Goal: Task Accomplishment & Management: Complete application form

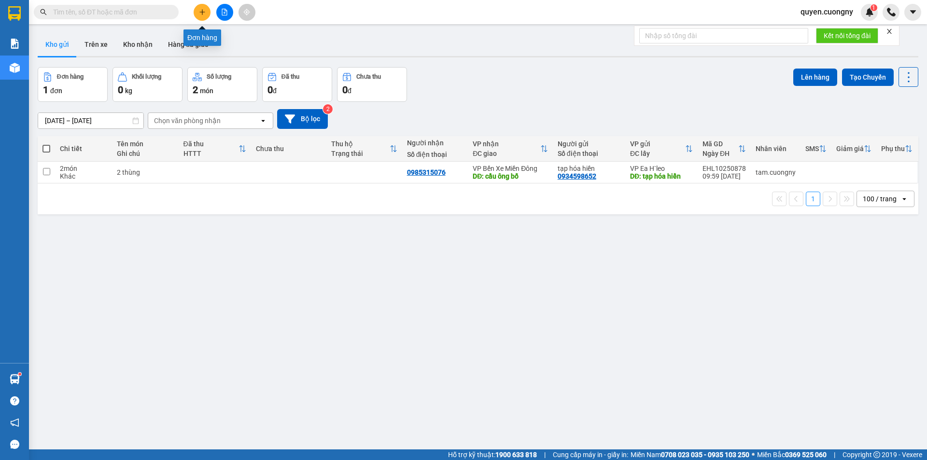
click at [206, 12] on button at bounding box center [202, 12] width 17 height 17
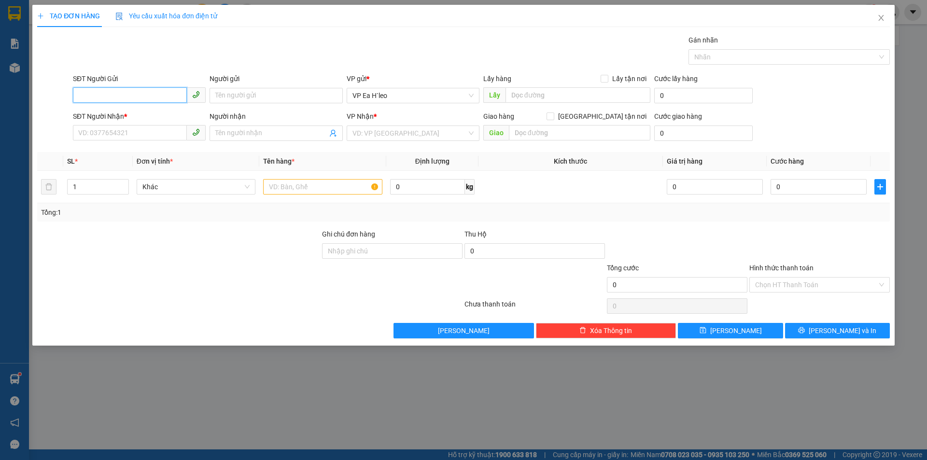
click at [134, 98] on input "SĐT Người Gửi" at bounding box center [130, 94] width 114 height 15
paste input "0985478518"
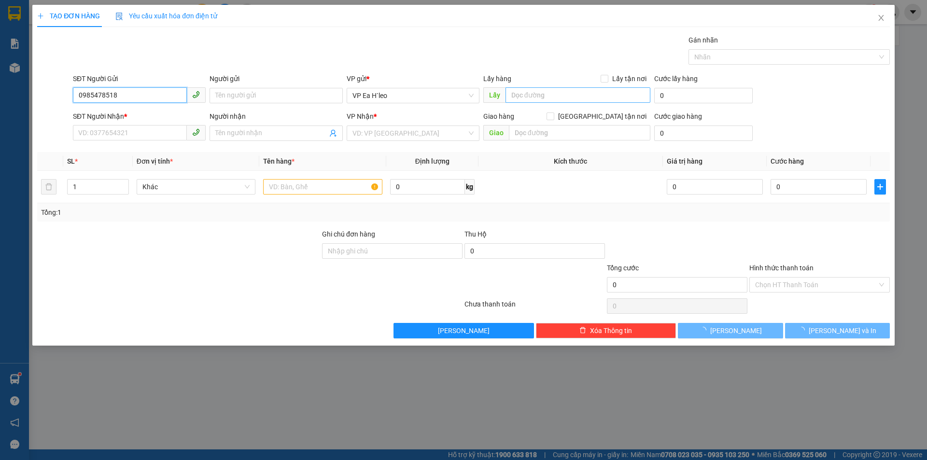
type input "0985478518"
click at [528, 92] on input "text" at bounding box center [578, 94] width 145 height 15
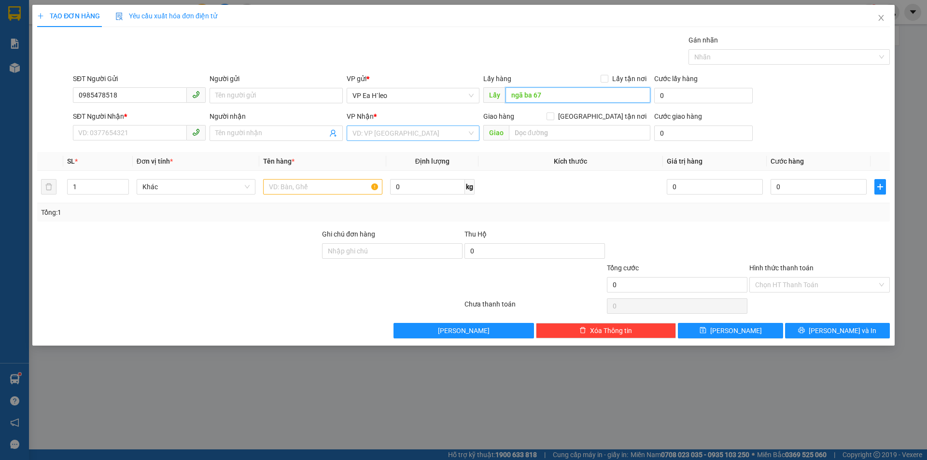
type input "ngã ba 67"
click at [393, 136] on input "search" at bounding box center [410, 133] width 114 height 14
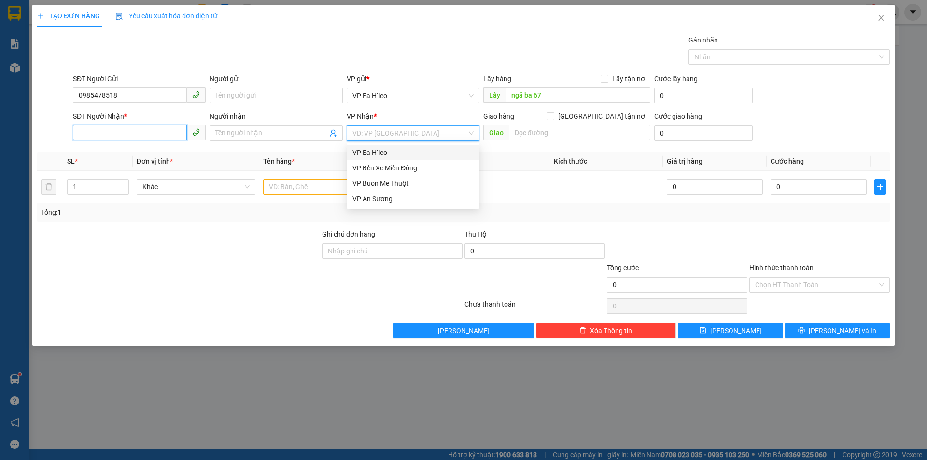
click at [156, 134] on input "SĐT Người Nhận *" at bounding box center [130, 132] width 114 height 15
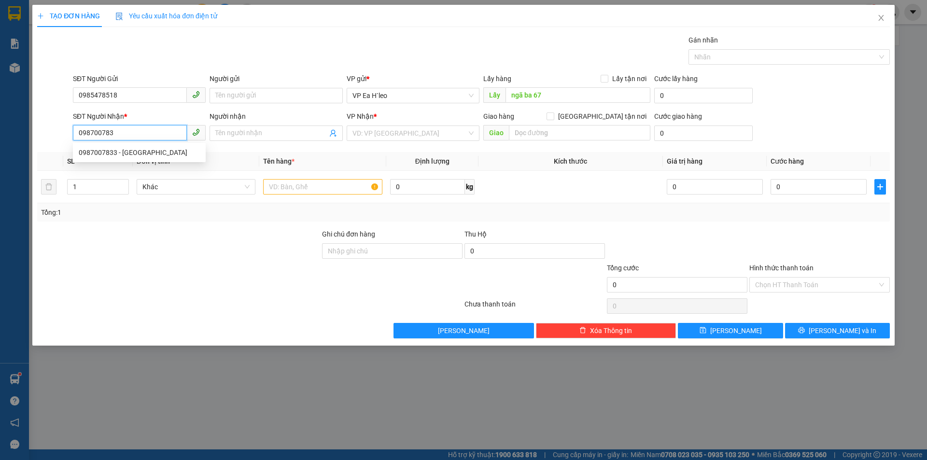
type input "0987007833"
click at [143, 149] on div "0987007833 - [GEOGRAPHIC_DATA]" at bounding box center [139, 152] width 121 height 11
type input "Hà"
type input "0987007833"
click at [332, 182] on input "text" at bounding box center [322, 186] width 119 height 15
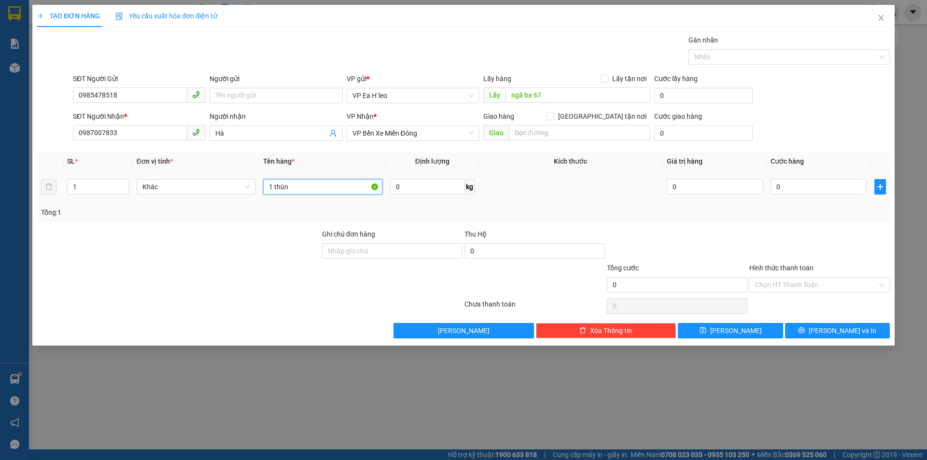
type input "1 thùng"
click at [324, 187] on input "1 thùng" at bounding box center [322, 186] width 119 height 15
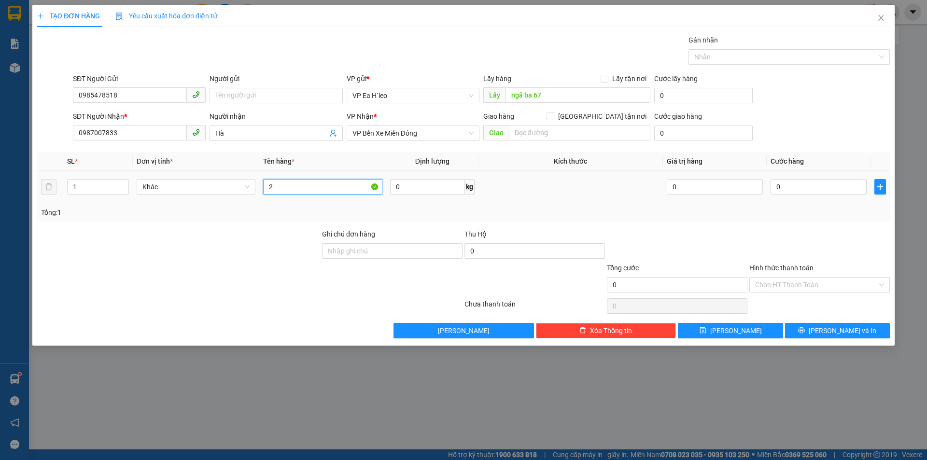
click at [305, 190] on input "2" at bounding box center [322, 186] width 119 height 15
type input "2 thùng"
click at [92, 190] on input "1" at bounding box center [98, 187] width 60 height 14
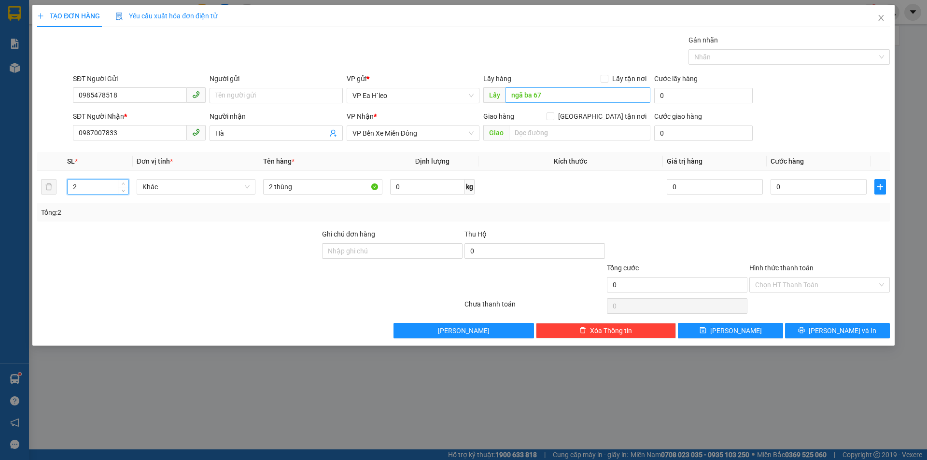
type input "2"
click at [513, 93] on input "ngã ba 67" at bounding box center [578, 94] width 145 height 15
click at [514, 93] on input "ngã ba 67" at bounding box center [578, 94] width 145 height 15
type input "Ngã ba 67"
click at [757, 335] on button "[PERSON_NAME]" at bounding box center [730, 330] width 105 height 15
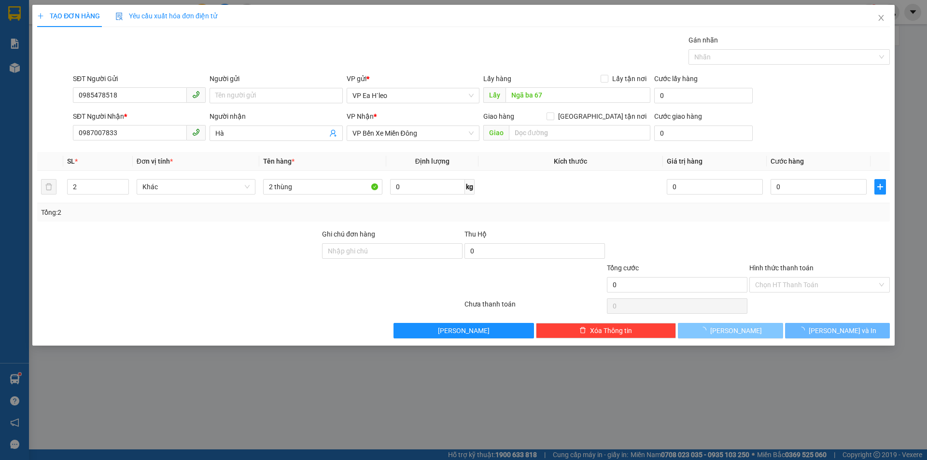
type input "1"
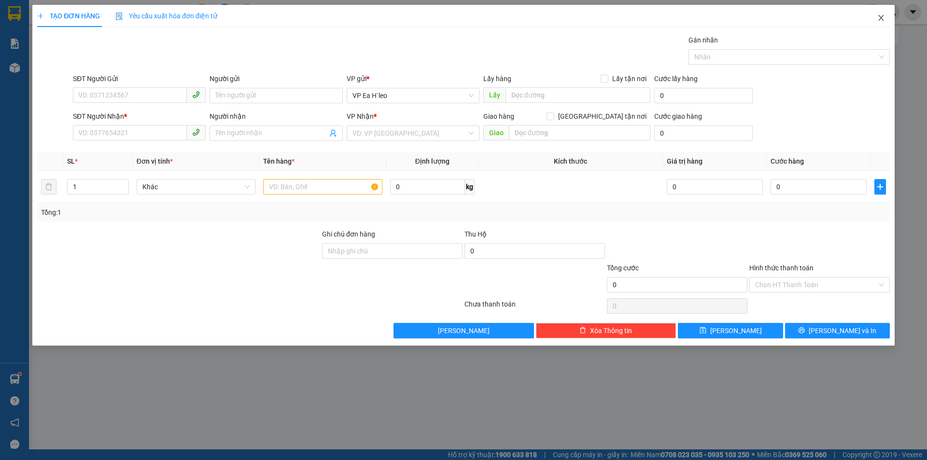
click at [882, 19] on icon "close" at bounding box center [882, 18] width 8 height 8
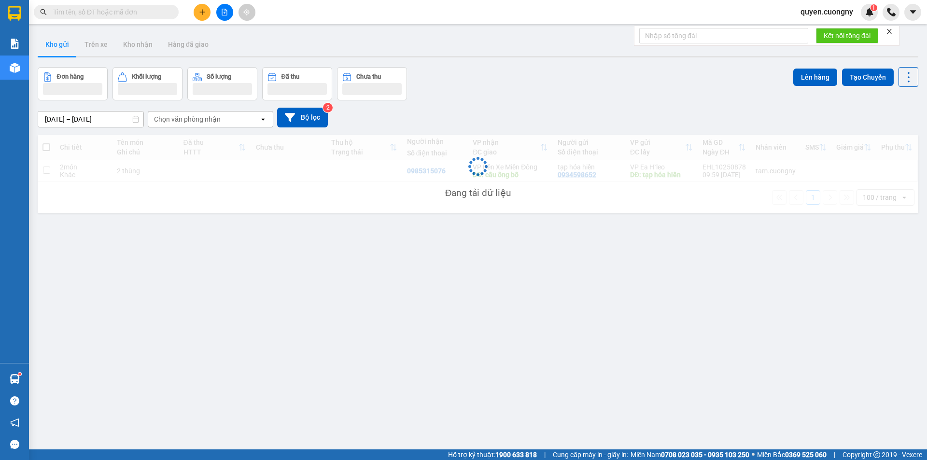
click at [80, 115] on input "[DATE] – [DATE]" at bounding box center [90, 119] width 105 height 15
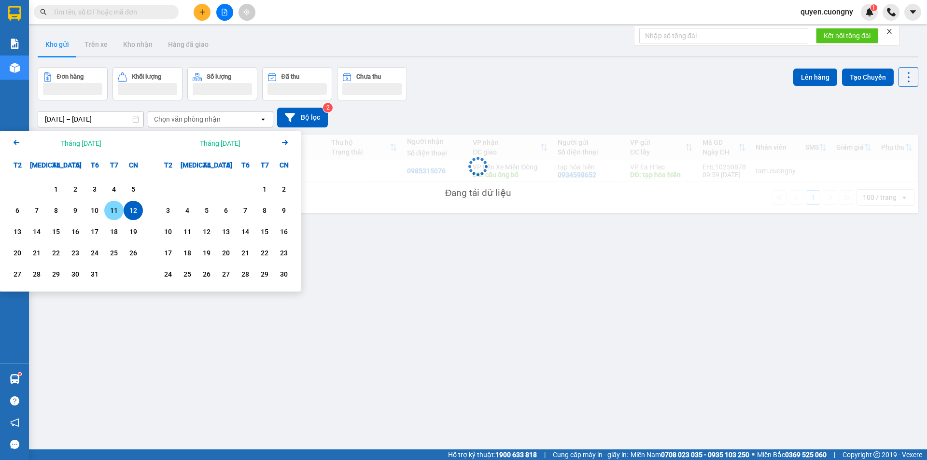
click at [113, 216] on div "11" at bounding box center [114, 211] width 14 height 12
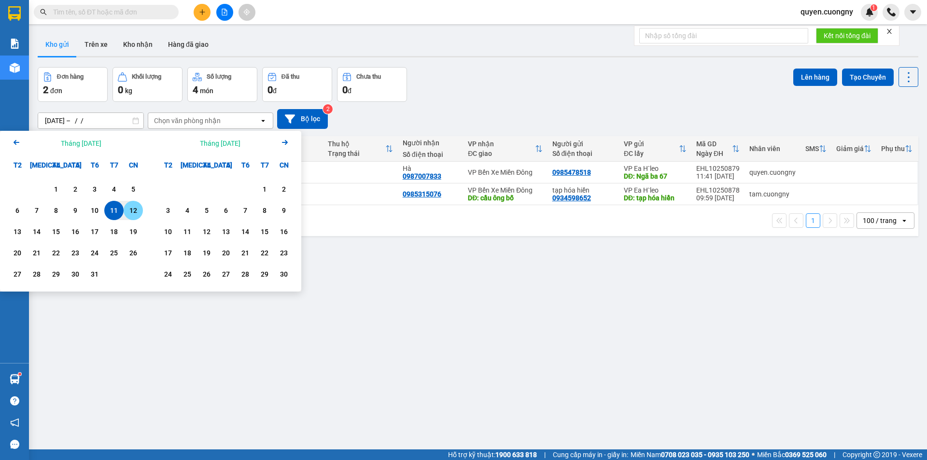
click at [132, 214] on div "12" at bounding box center [134, 211] width 14 height 12
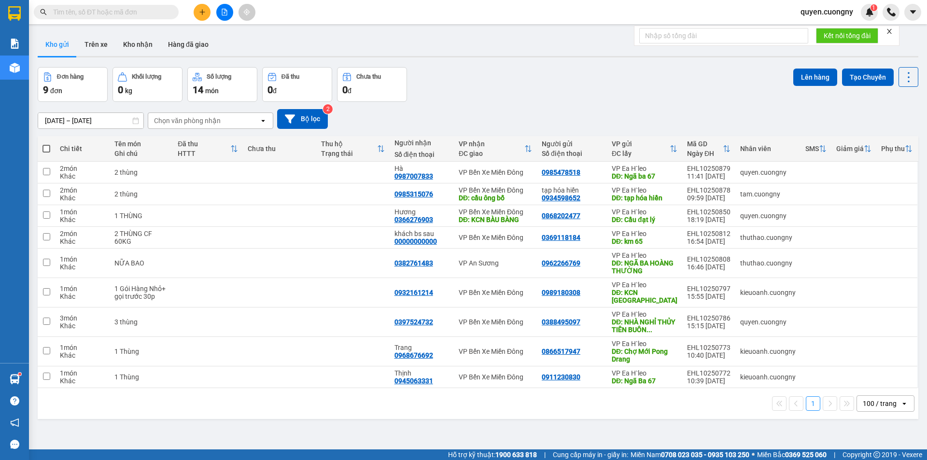
click at [96, 122] on input "[DATE] – [DATE]" at bounding box center [90, 120] width 105 height 15
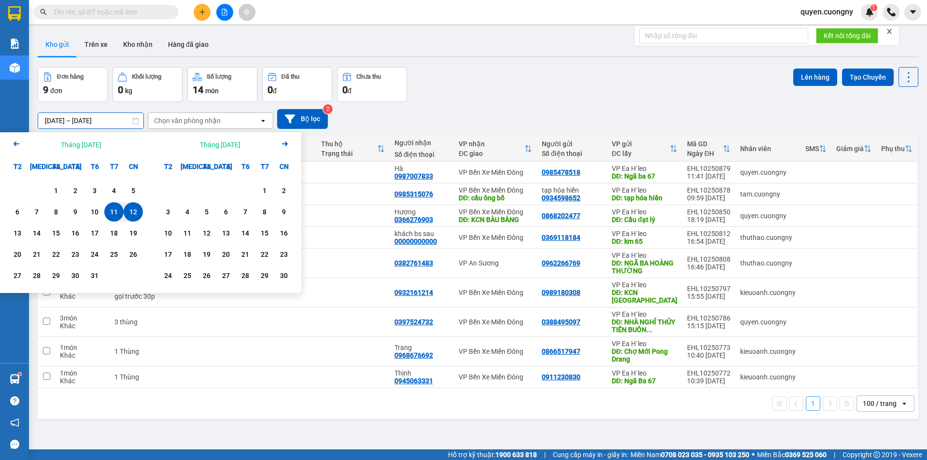
click at [113, 213] on div "11" at bounding box center [114, 212] width 14 height 12
type input "[DATE] – [DATE]"
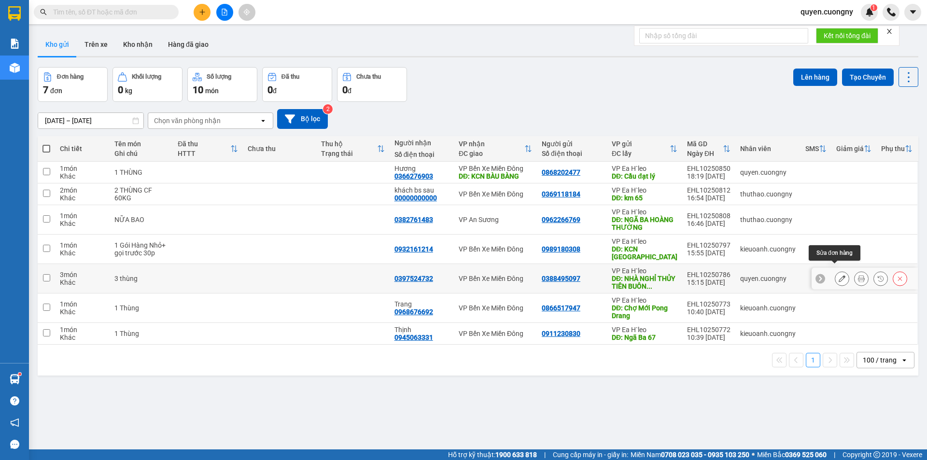
click at [839, 275] on icon at bounding box center [842, 278] width 7 height 7
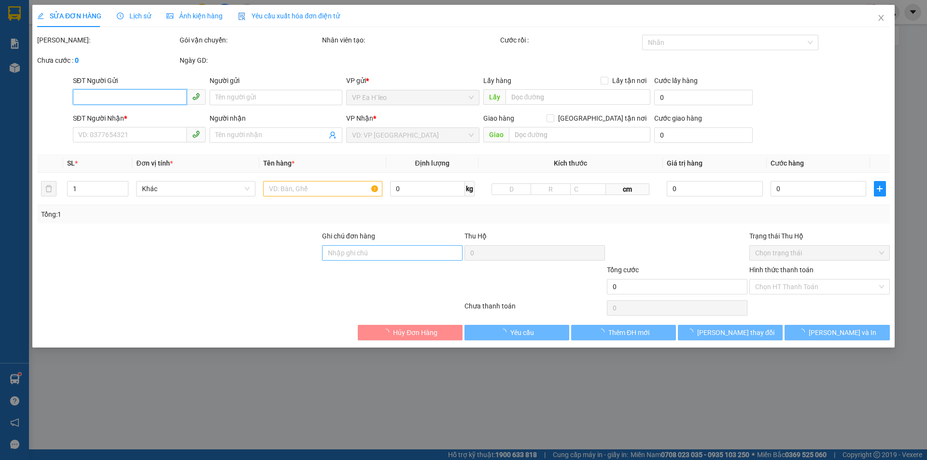
type input "0388495097"
type input "NHÀ NGHỈ THỦY TIÊN BUÔN HỒ"
type input "0397524732"
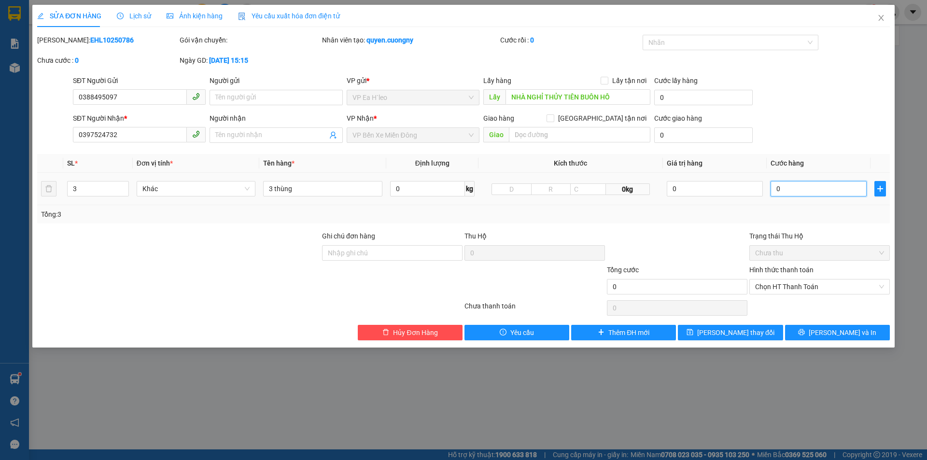
click at [793, 185] on input "0" at bounding box center [819, 188] width 96 height 15
type input "3"
type input "30"
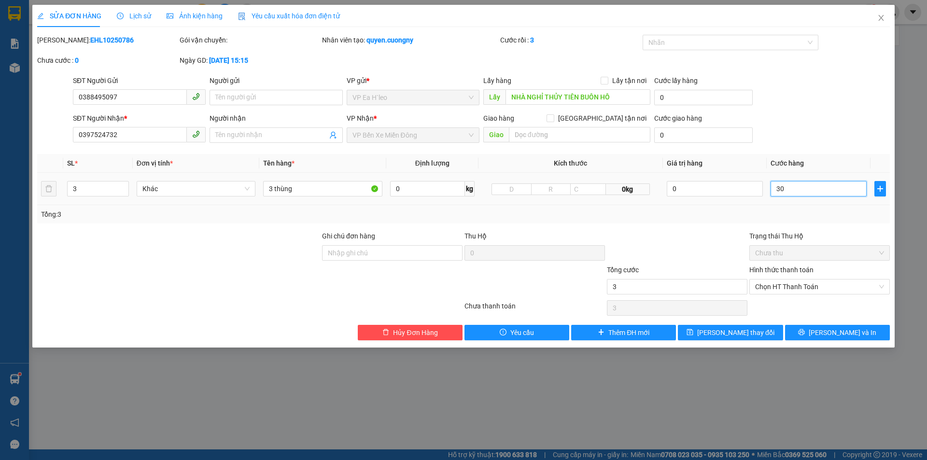
type input "30"
type input "300"
type input "3.000"
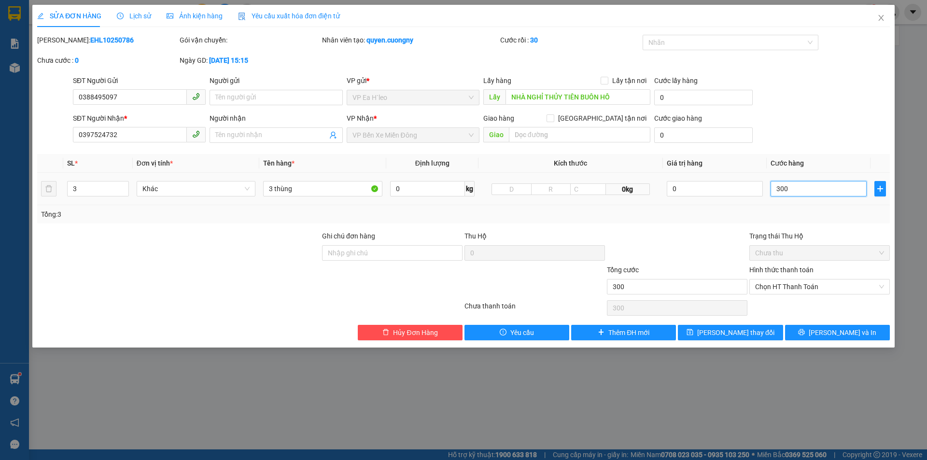
type input "3.000"
type input "30.000"
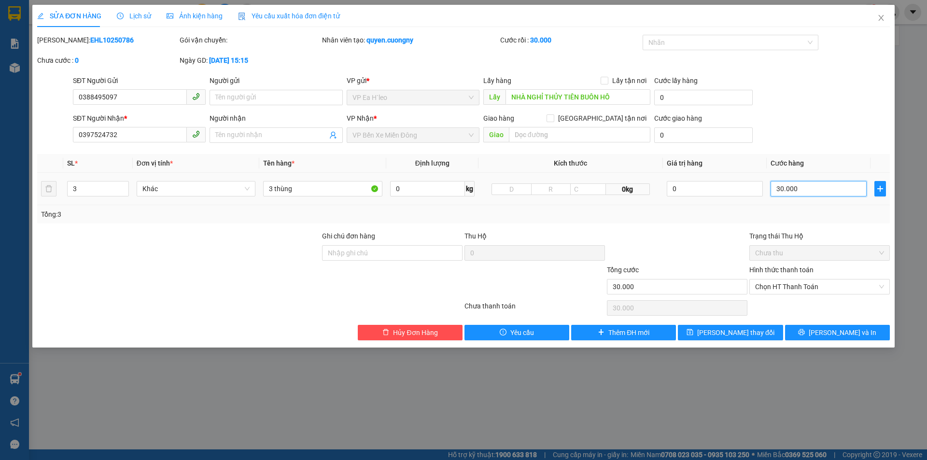
type input "300.000"
click at [324, 192] on input "3 thùng" at bounding box center [322, 188] width 119 height 15
click at [779, 285] on span "Chọn HT Thanh Toán" at bounding box center [820, 287] width 129 height 14
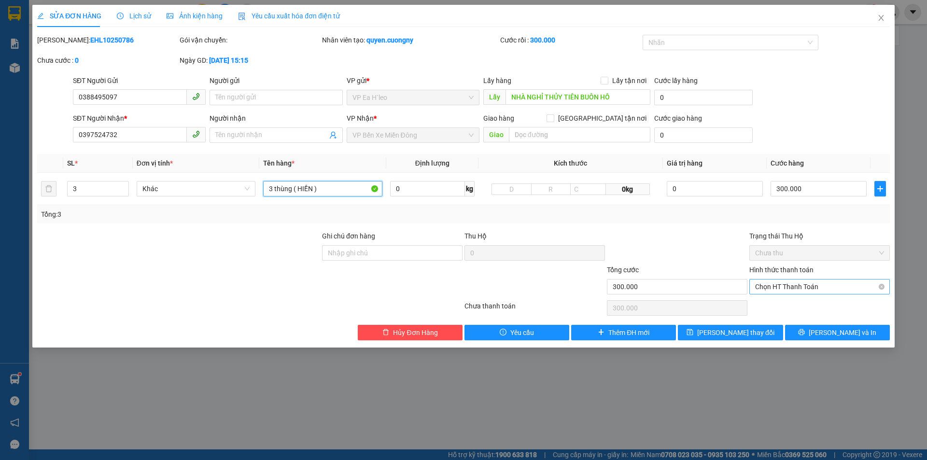
type input "3 thùng ( HIỀN )"
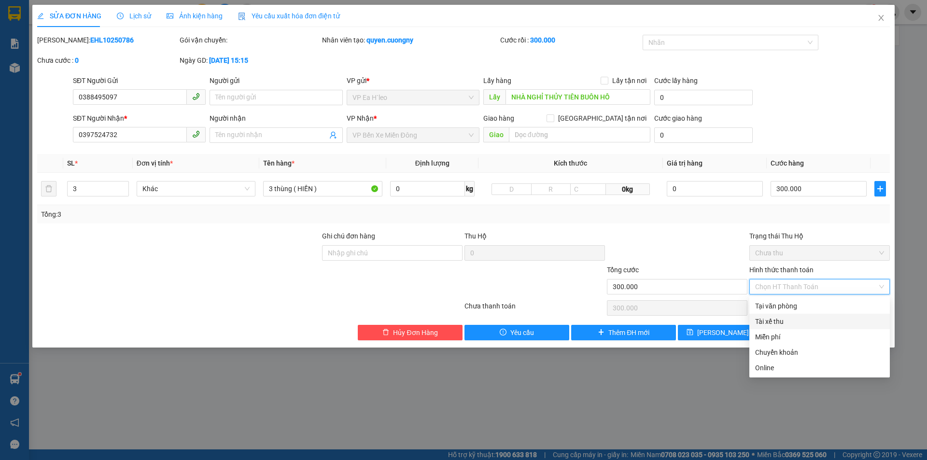
click at [774, 321] on div "Tài xế thu" at bounding box center [820, 321] width 129 height 11
type input "0"
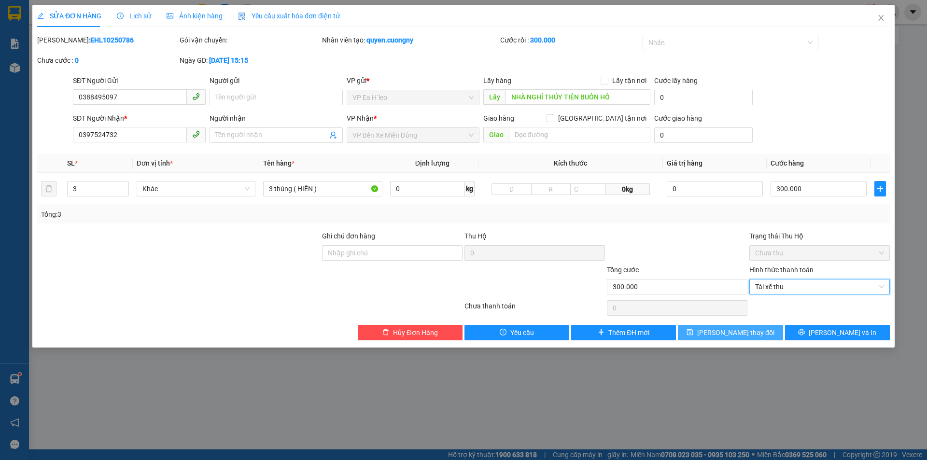
click at [729, 336] on span "[PERSON_NAME] thay đổi" at bounding box center [736, 333] width 77 height 11
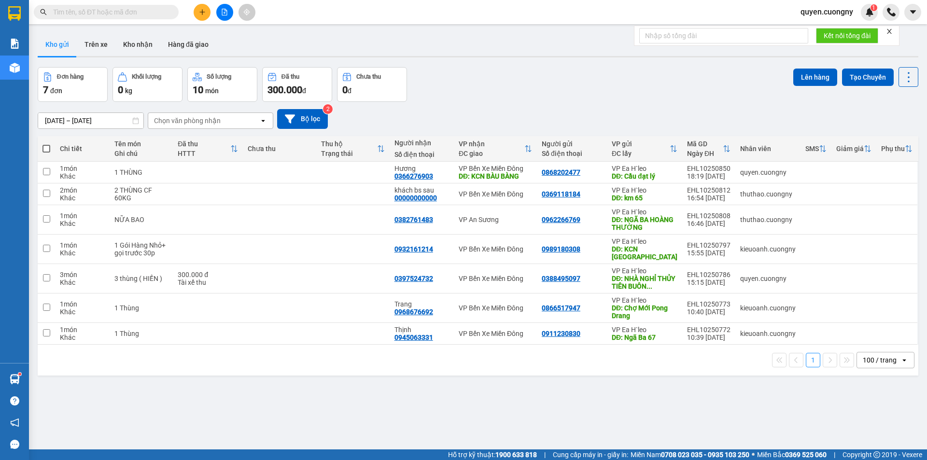
drag, startPoint x: 797, startPoint y: 105, endPoint x: 806, endPoint y: 108, distance: 9.3
click at [797, 105] on div "[DATE] – [DATE] Press the down arrow key to interact with the calendar and sele…" at bounding box center [478, 119] width 881 height 34
click at [836, 174] on button at bounding box center [843, 172] width 14 height 17
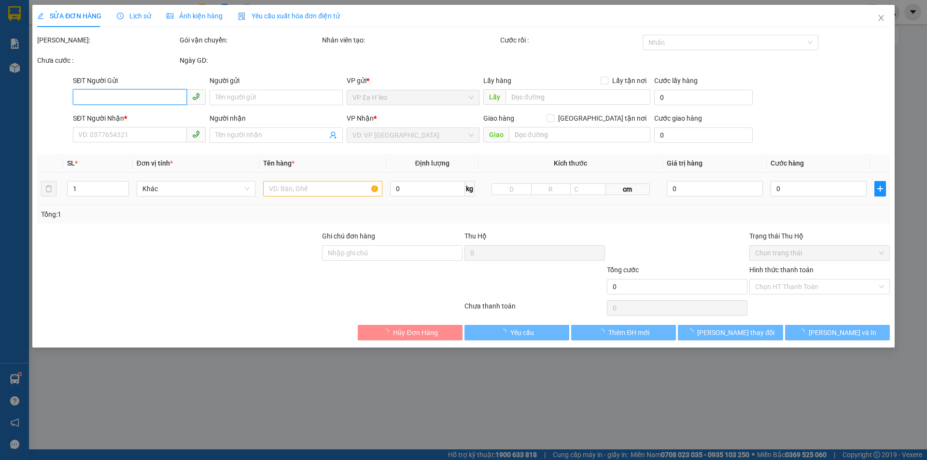
type input "0868202477"
type input "Cầu đạt lý"
type input "0366276903"
type input "Hương"
type input "KCN BÀU BÀNG"
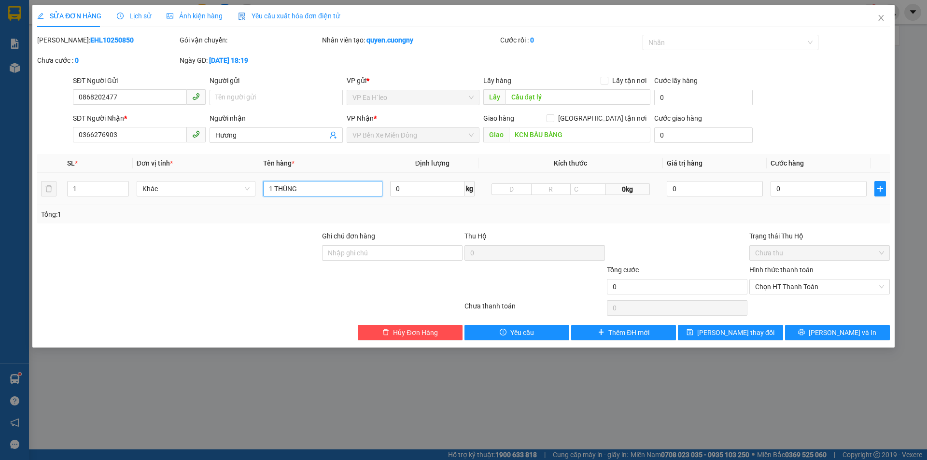
click at [335, 187] on input "1 THÙNG" at bounding box center [322, 188] width 119 height 15
type input "1 THÙNG ( HIỀN )"
drag, startPoint x: 789, startPoint y: 186, endPoint x: 782, endPoint y: 188, distance: 6.9
click at [789, 187] on input "0" at bounding box center [819, 188] width 96 height 15
type input "1"
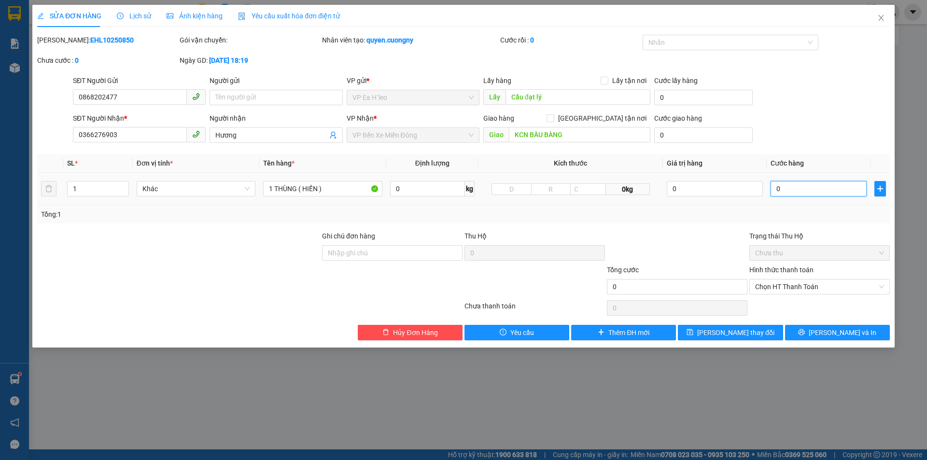
type input "1"
type input "10"
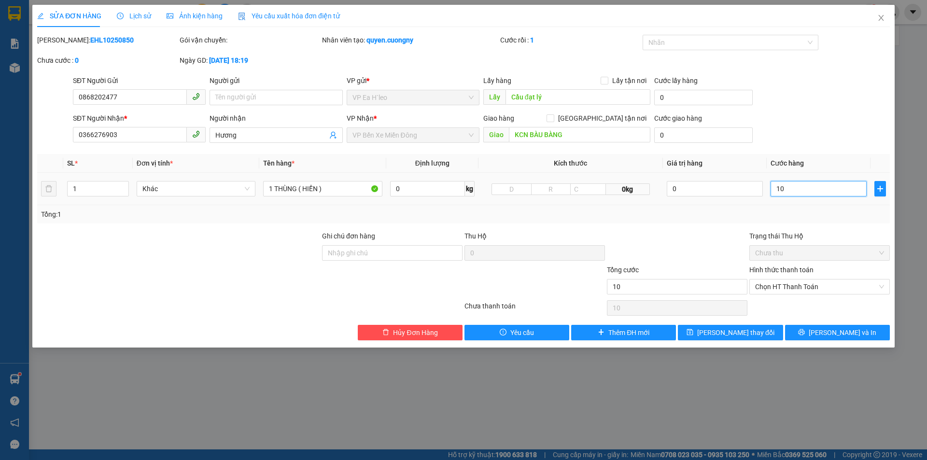
type input "100"
type input "1.000"
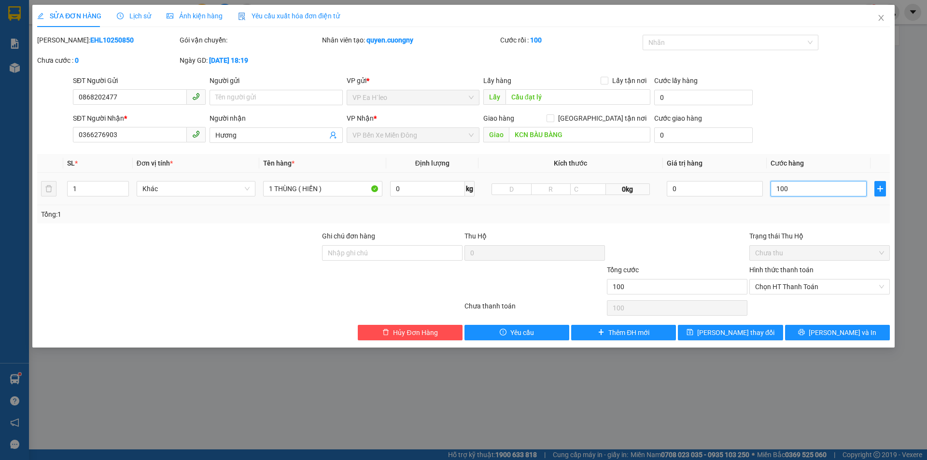
type input "1.000"
type input "10.000"
type input "100.000"
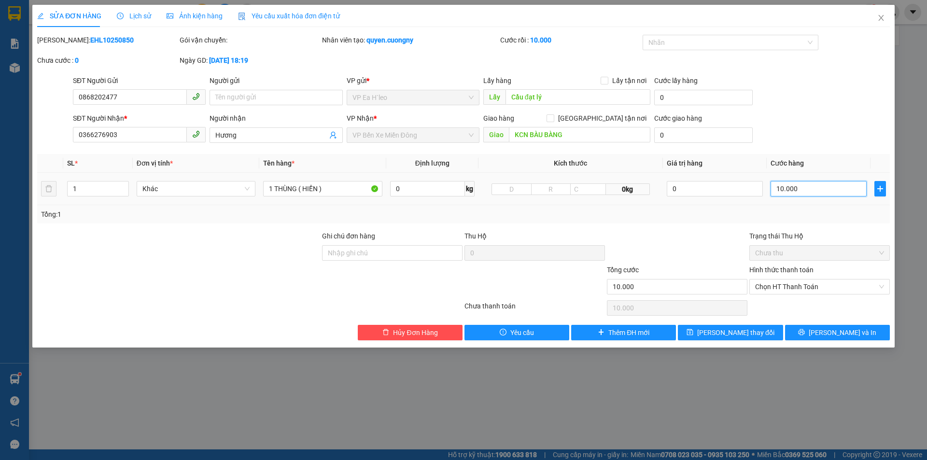
type input "100.000"
click at [785, 286] on span "Chọn HT Thanh Toán" at bounding box center [820, 287] width 129 height 14
type input "100.000"
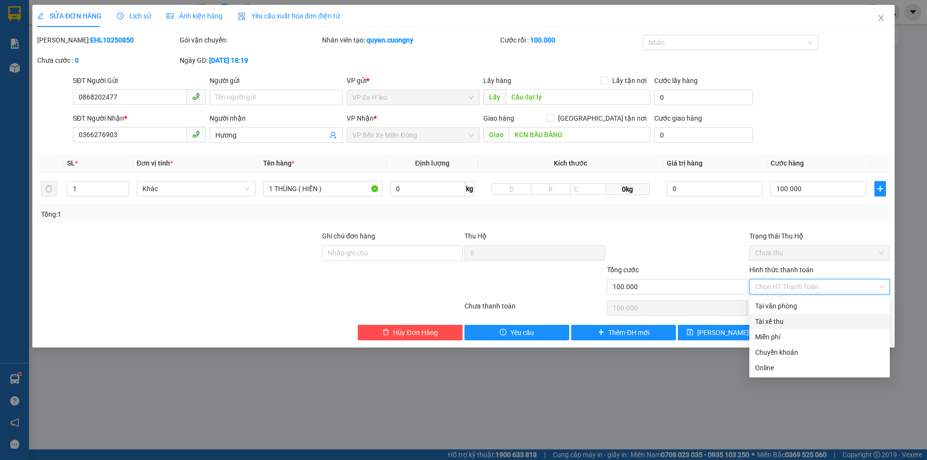
click at [781, 323] on div "Tài xế thu" at bounding box center [820, 321] width 129 height 11
type input "0"
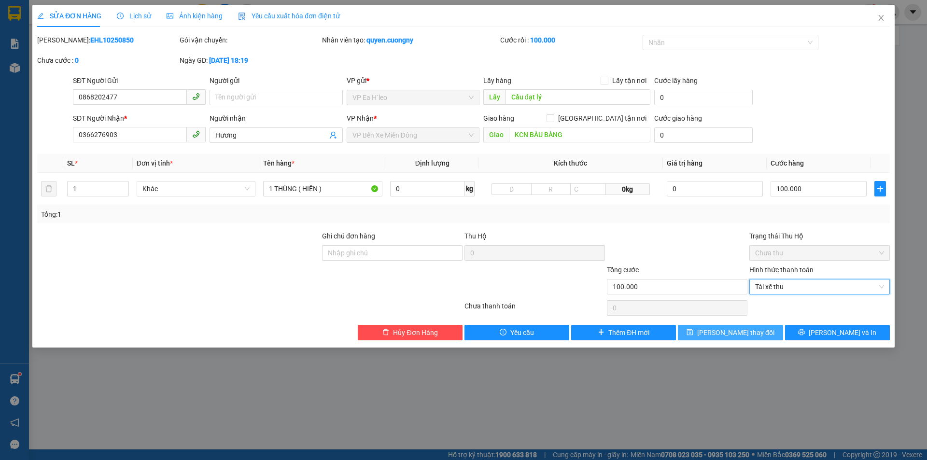
click at [735, 336] on span "[PERSON_NAME] thay đổi" at bounding box center [736, 333] width 77 height 11
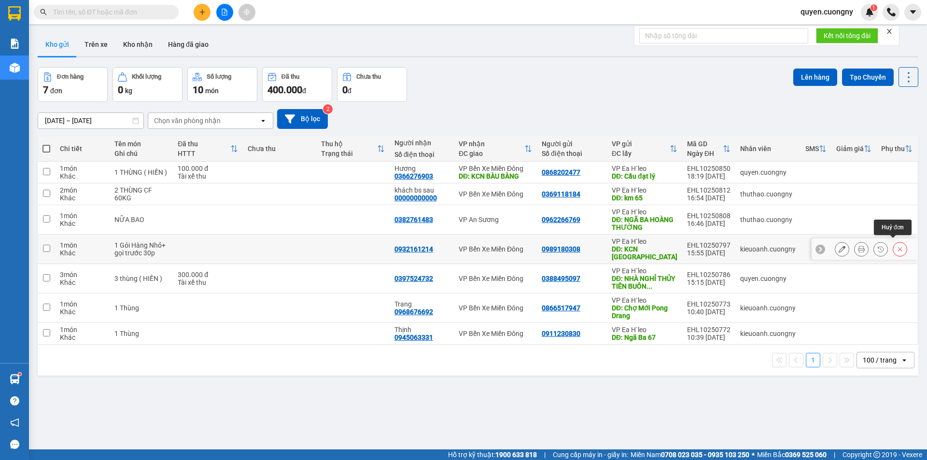
click at [897, 246] on icon at bounding box center [900, 249] width 7 height 7
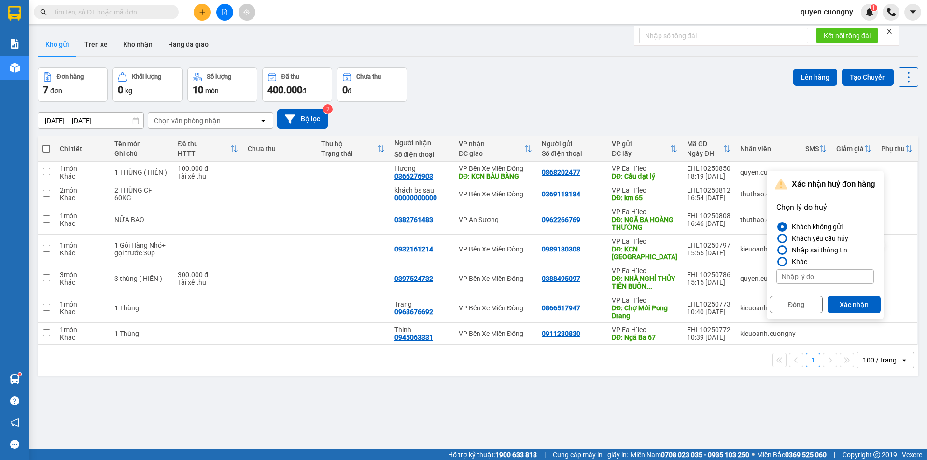
click at [792, 274] on input at bounding box center [826, 277] width 98 height 14
type input "KNM"
click at [841, 301] on button "Xác nhận" at bounding box center [854, 304] width 53 height 17
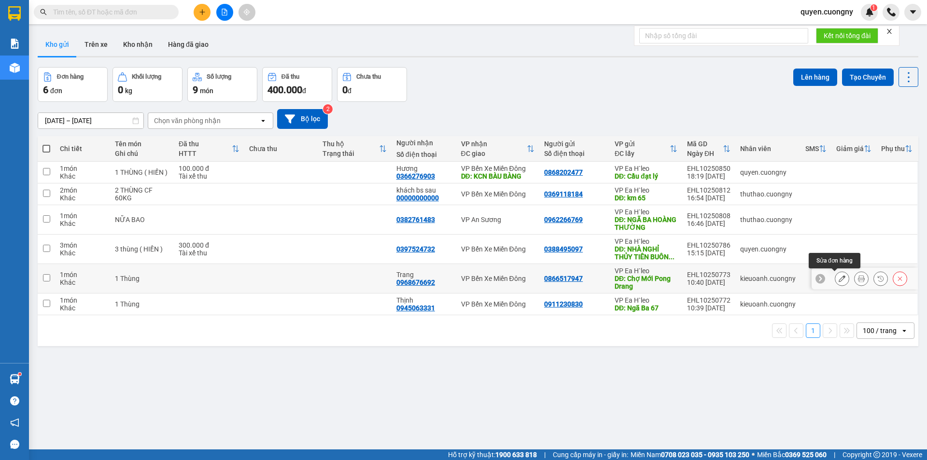
click at [839, 277] on icon at bounding box center [842, 278] width 7 height 7
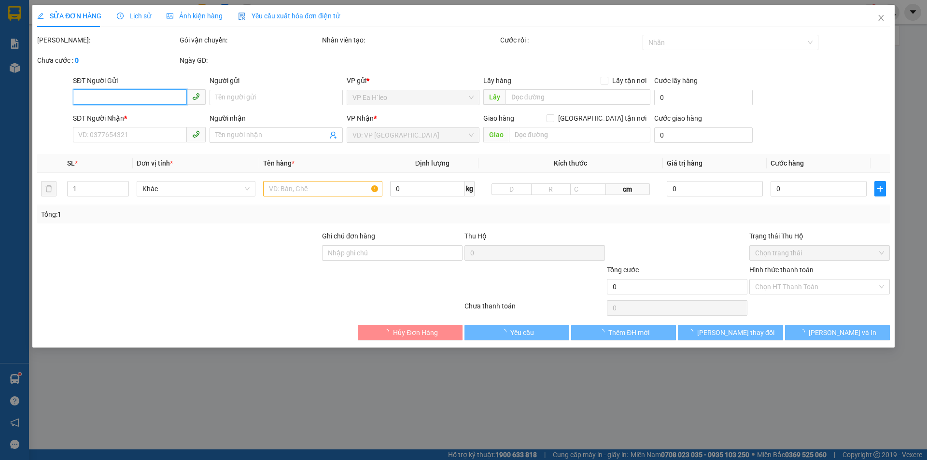
type input "0866517947"
type input "Chợ Mới Pong Drang"
type input "0968676692"
type input "Trang"
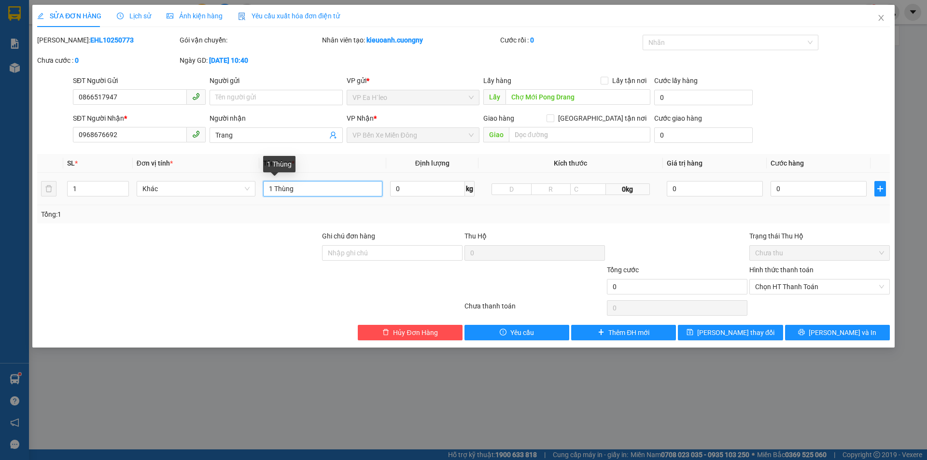
click at [318, 189] on input "1 Thùng" at bounding box center [322, 188] width 119 height 15
type input "1 Thùng ( HIỀN )"
click at [844, 189] on input "0" at bounding box center [819, 188] width 96 height 15
type input "7"
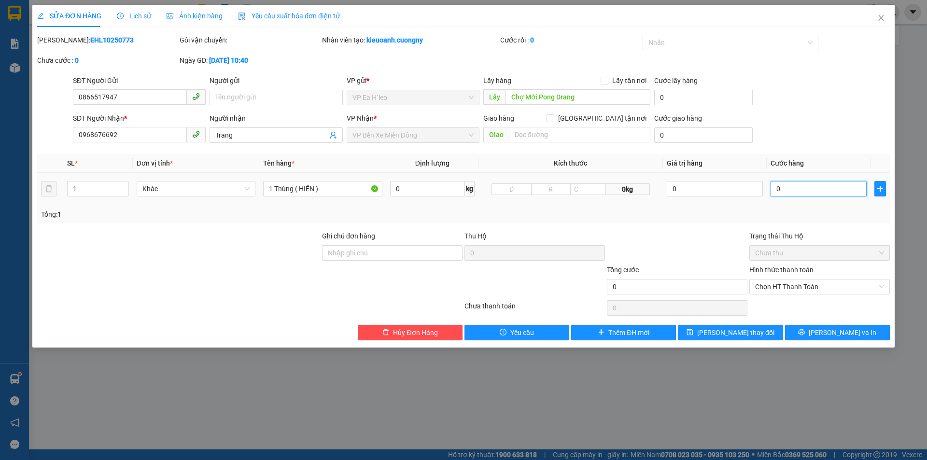
type input "7"
type input "70"
type input "700"
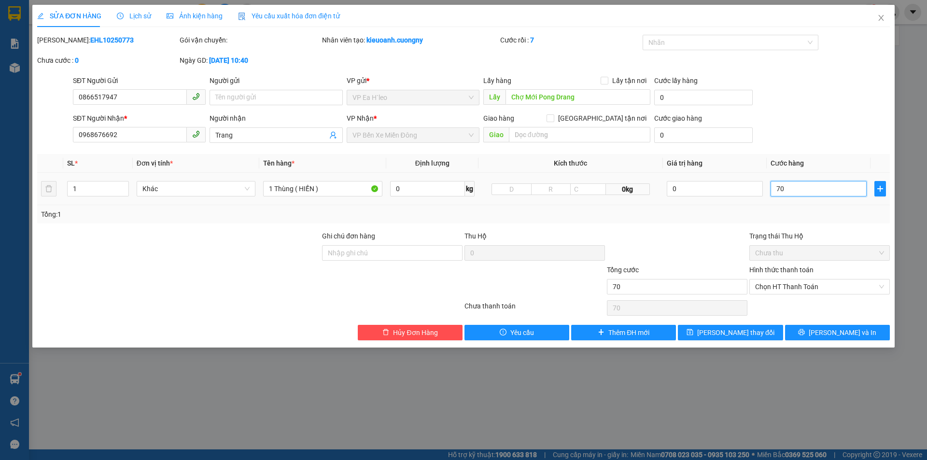
type input "700"
type input "7.000"
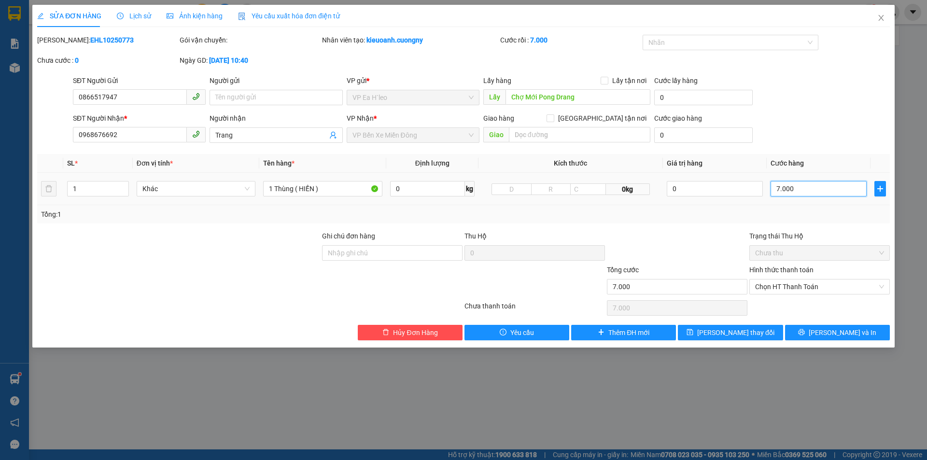
type input "70.000"
click at [821, 280] on span "Chọn HT Thanh Toán" at bounding box center [820, 287] width 129 height 14
type input "70.000"
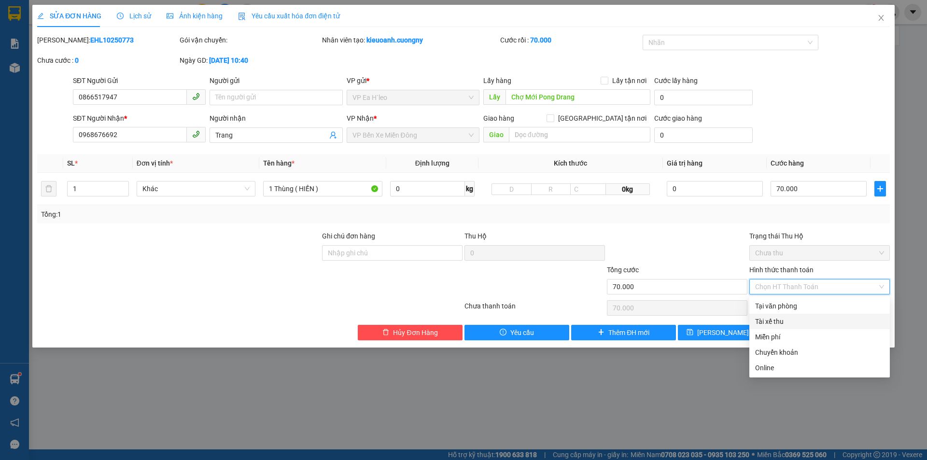
click at [780, 323] on div "Tài xế thu" at bounding box center [820, 321] width 129 height 11
type input "0"
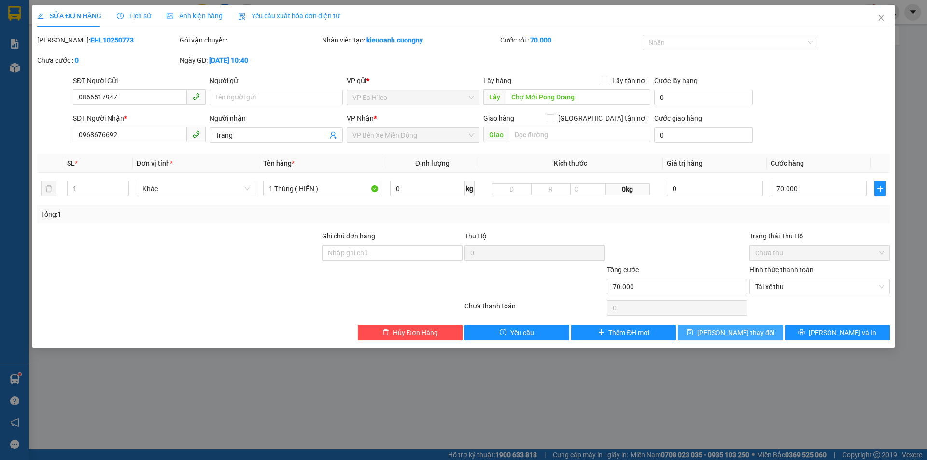
click at [762, 331] on button "[PERSON_NAME] thay đổi" at bounding box center [730, 332] width 105 height 15
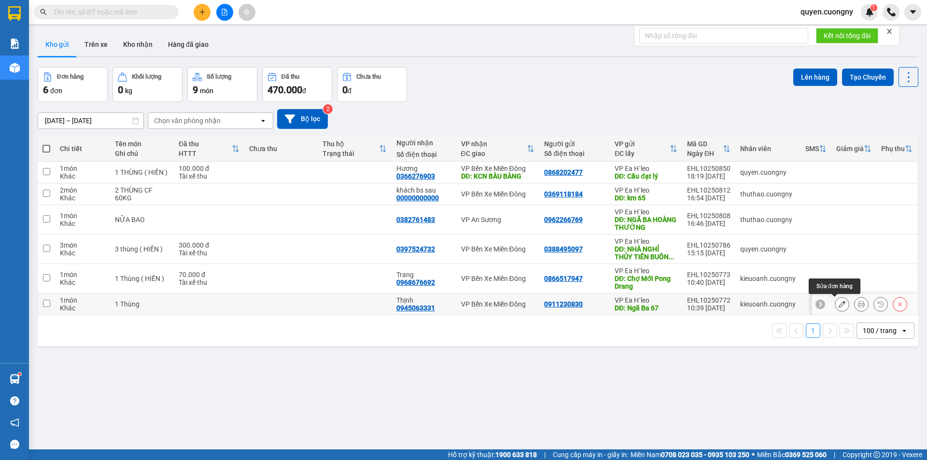
click at [839, 305] on icon at bounding box center [842, 304] width 7 height 7
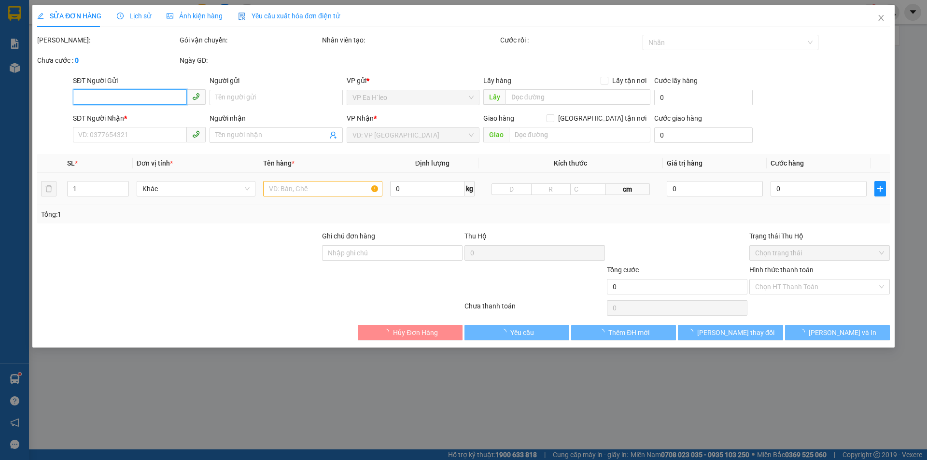
type input "0911230830"
type input "Ngã Ba 67"
type input "0945063331"
type input "Thịnh"
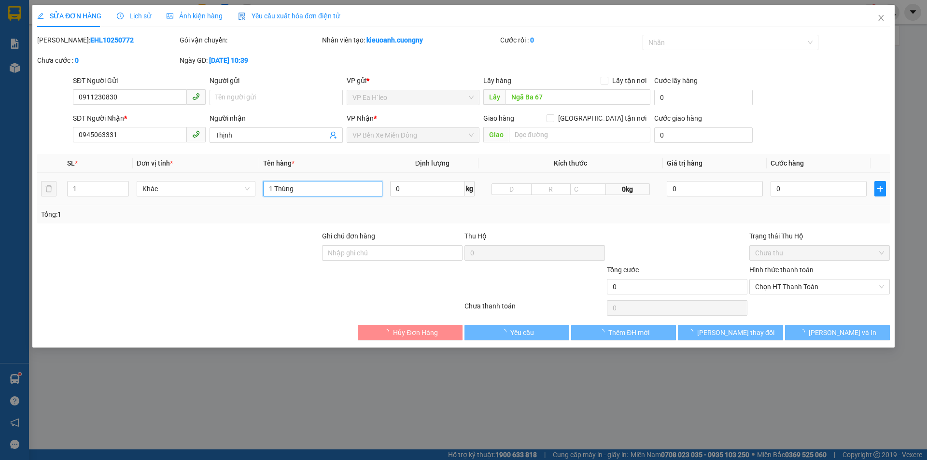
click at [331, 190] on input "1 Thùng" at bounding box center [322, 188] width 119 height 15
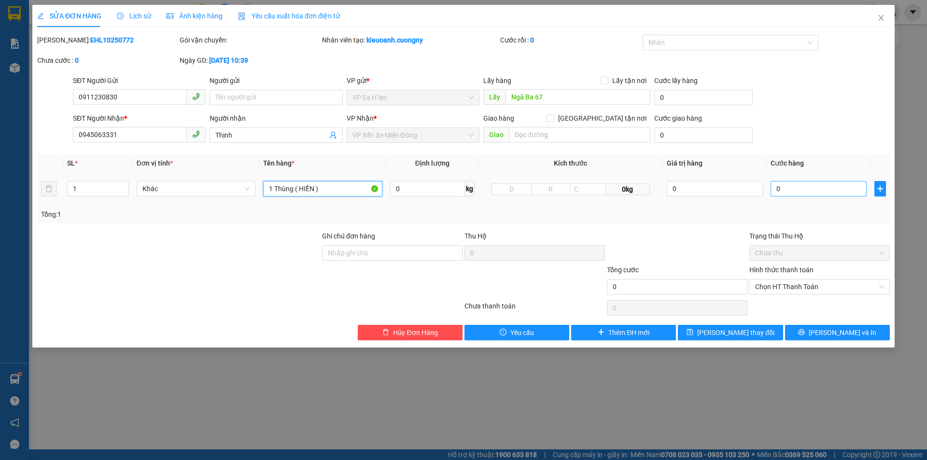
type input "1 Thùng ( HIỀN )"
click at [797, 185] on input "0" at bounding box center [819, 188] width 96 height 15
type input "1"
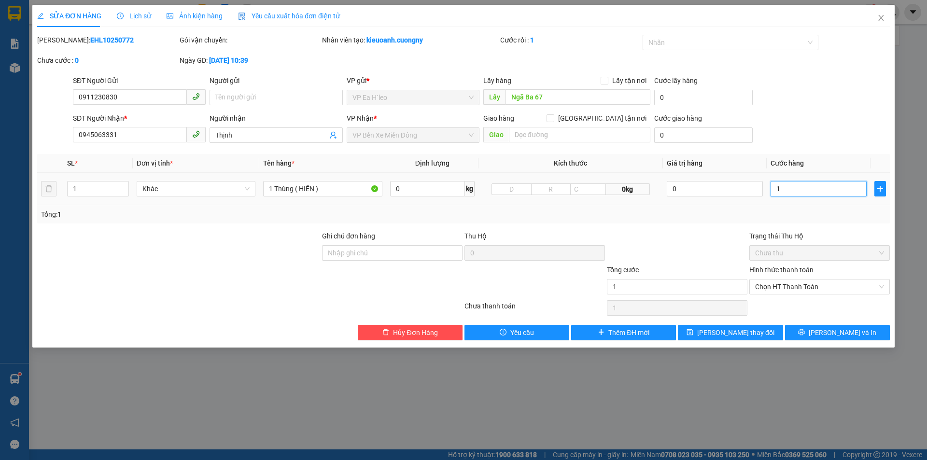
type input "10"
type input "100"
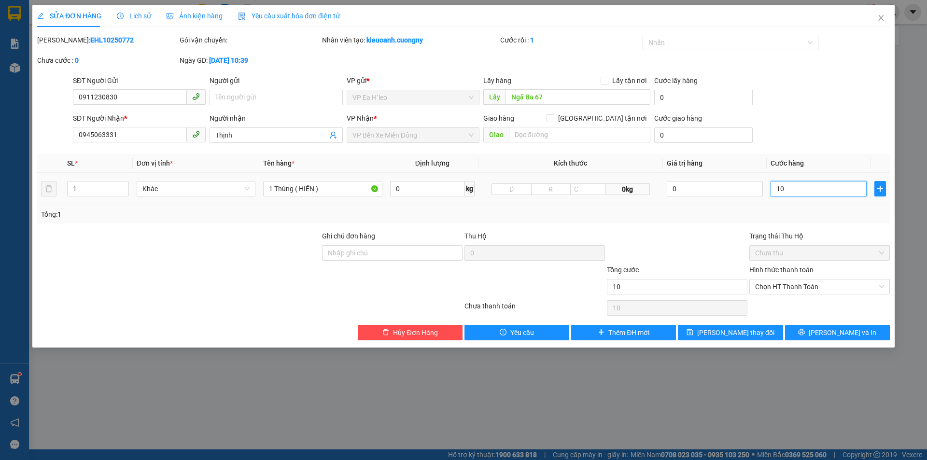
type input "100"
type input "1.000"
type input "10.000"
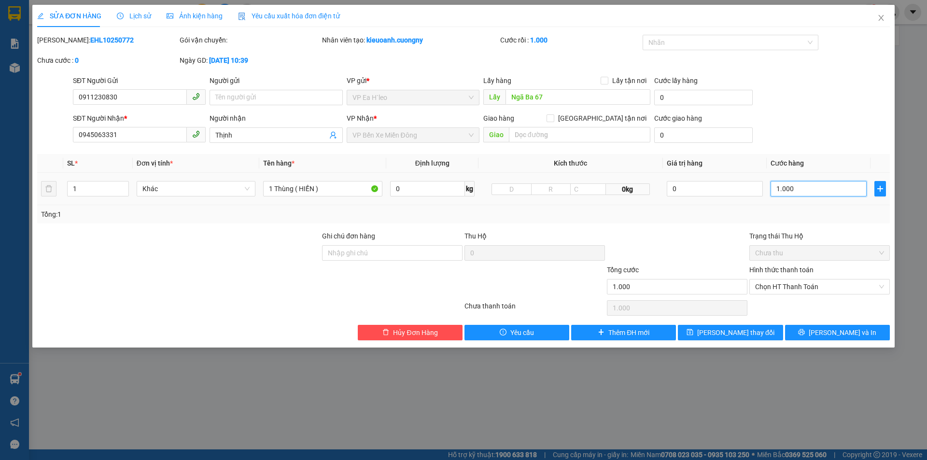
type input "10.000"
type input "100.000"
click at [771, 287] on span "Chọn HT Thanh Toán" at bounding box center [820, 287] width 129 height 14
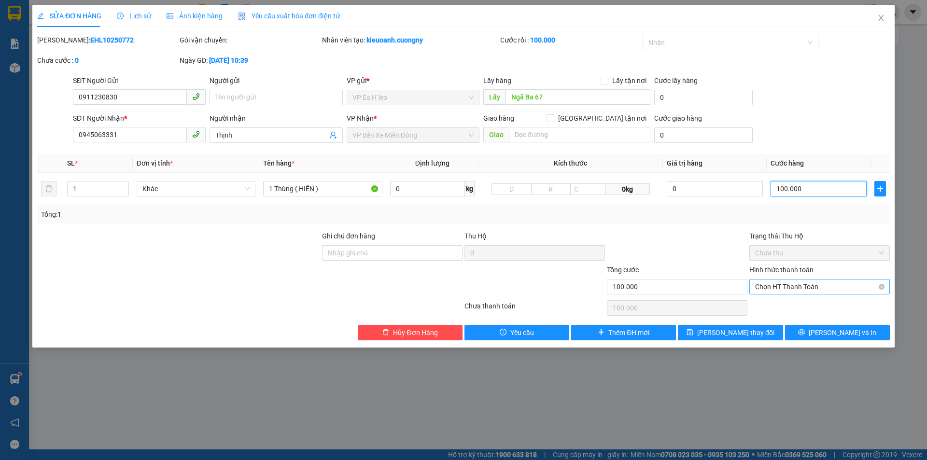
type input "100.000"
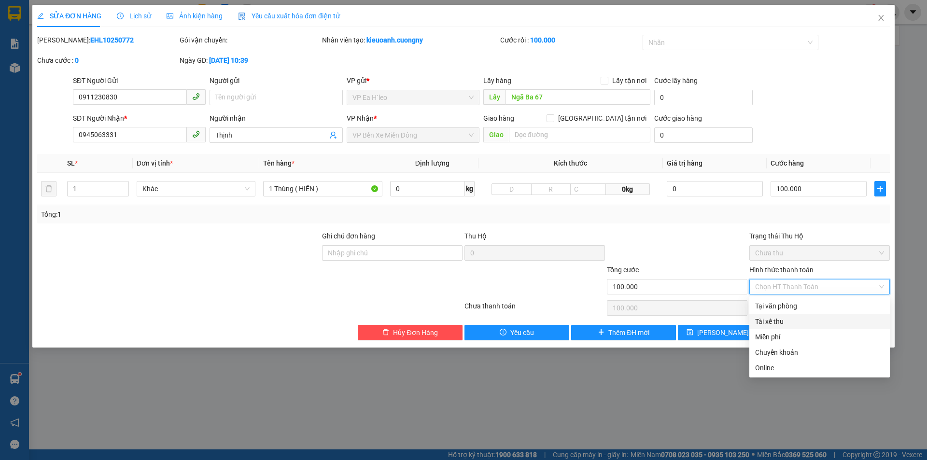
click at [785, 320] on div "Tài xế thu" at bounding box center [820, 321] width 129 height 11
type input "0"
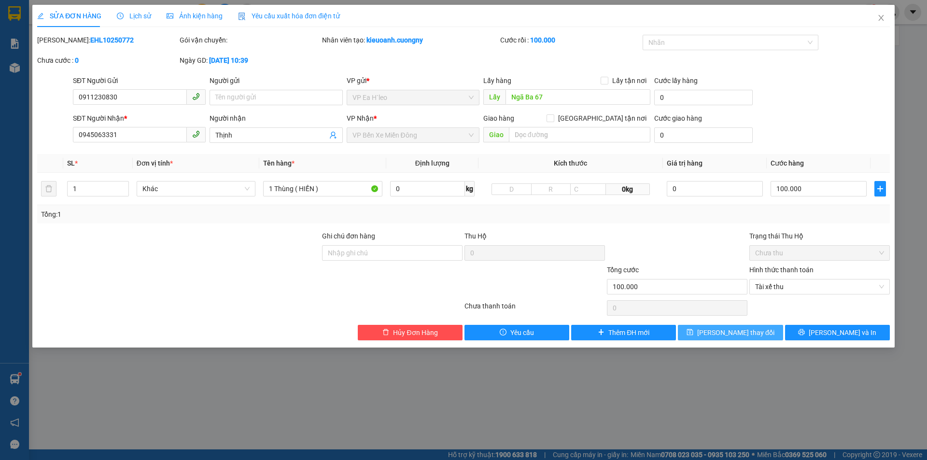
click at [742, 334] on span "[PERSON_NAME] thay đổi" at bounding box center [736, 333] width 77 height 11
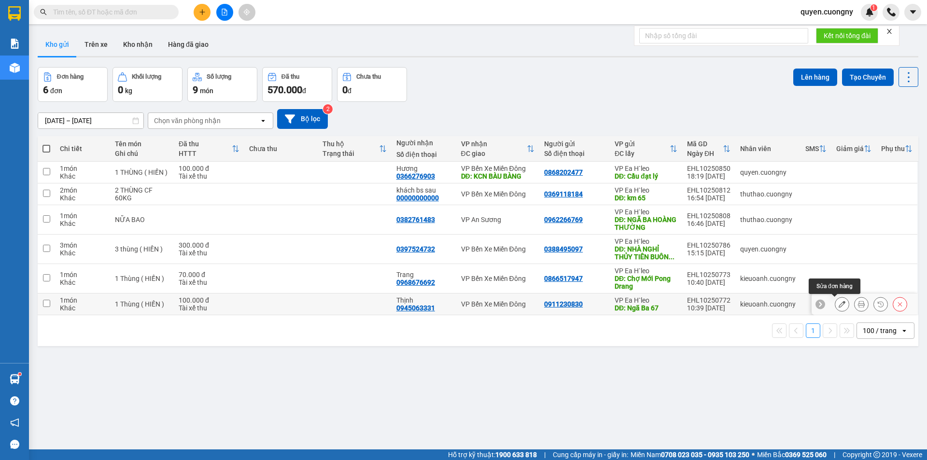
click at [839, 301] on icon at bounding box center [842, 304] width 7 height 7
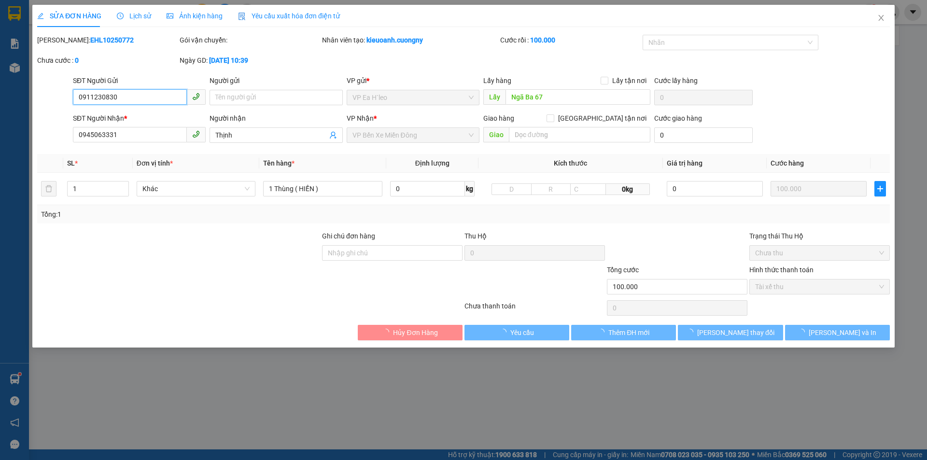
type input "0911230830"
type input "Ngã Ba 67"
type input "0945063331"
type input "Thịnh"
type input "100.000"
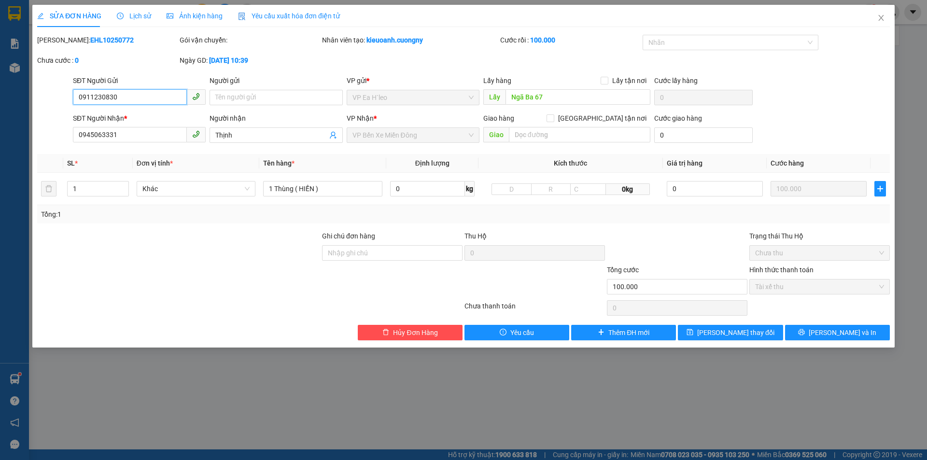
click at [792, 288] on span "Tài xế thu" at bounding box center [820, 287] width 129 height 14
click at [322, 186] on input "1 Thùng ( HIỀN )" at bounding box center [322, 188] width 119 height 15
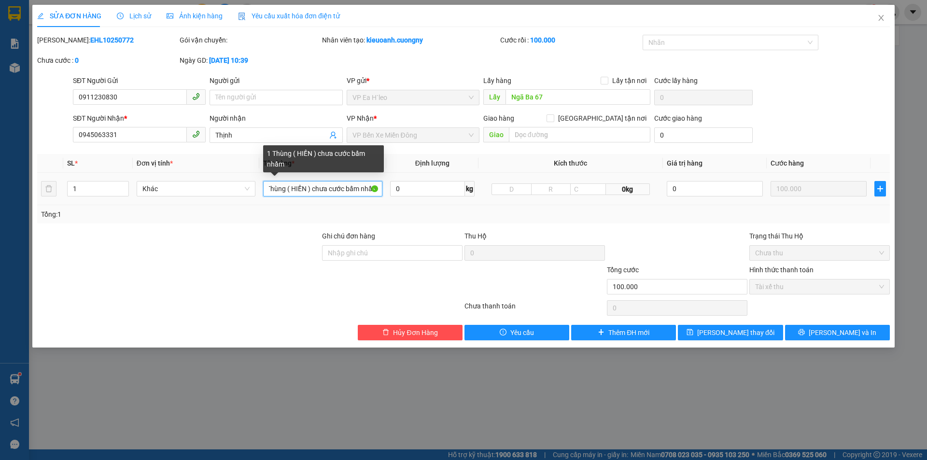
scroll to position [0, 8]
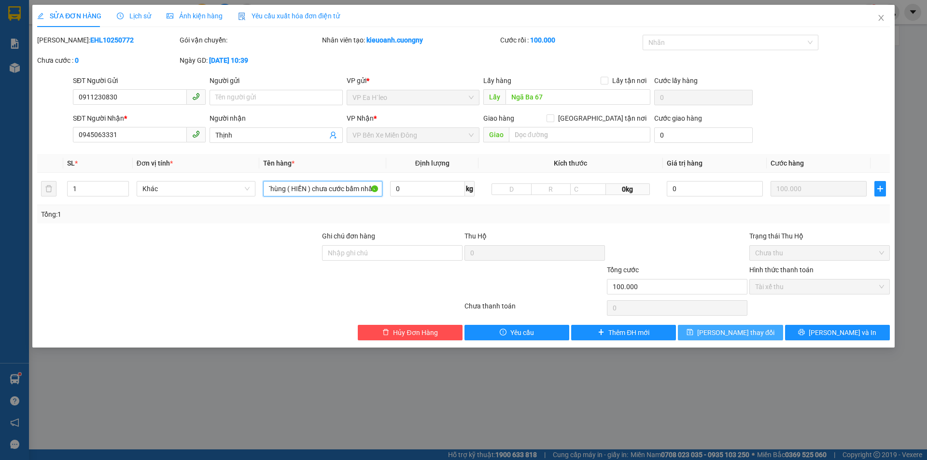
type input "1 Thùng ( HIỀN ) chưa cước bấm nhầm"
click at [746, 334] on span "[PERSON_NAME] thay đổi" at bounding box center [736, 333] width 77 height 11
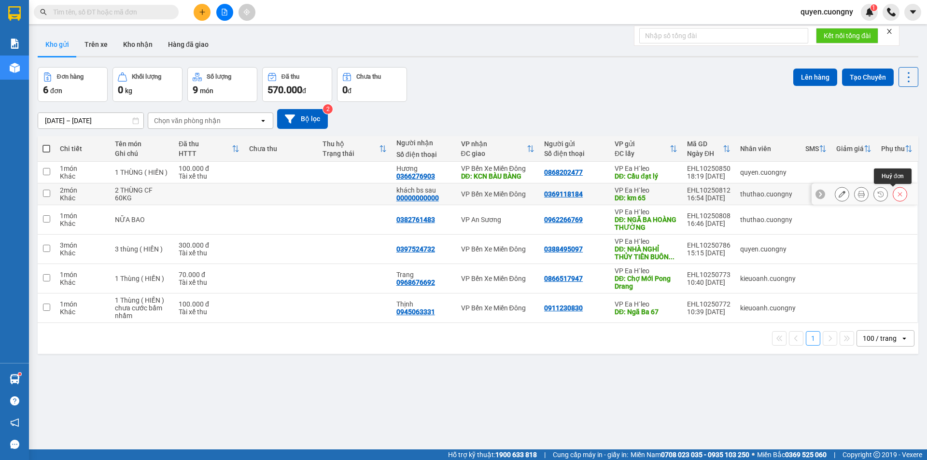
click at [897, 196] on icon at bounding box center [900, 194] width 7 height 7
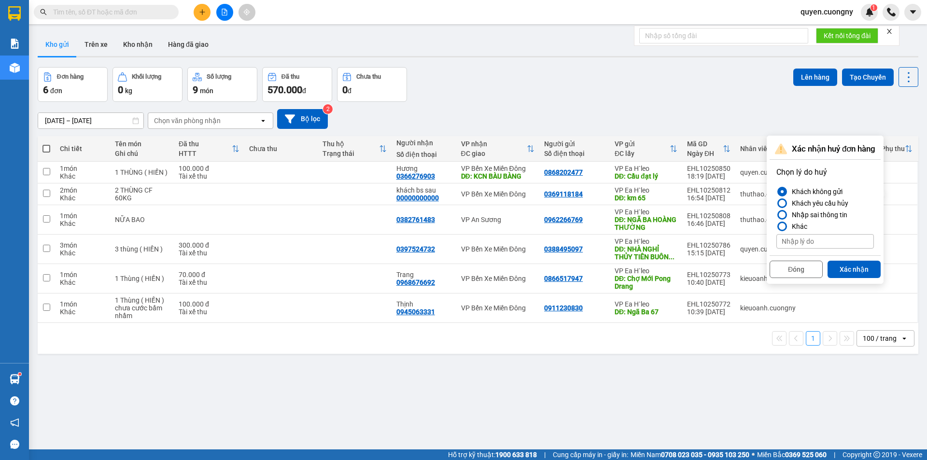
click at [789, 238] on input at bounding box center [826, 241] width 98 height 14
type input "trùng"
click at [855, 267] on button "Xác nhận" at bounding box center [854, 269] width 53 height 17
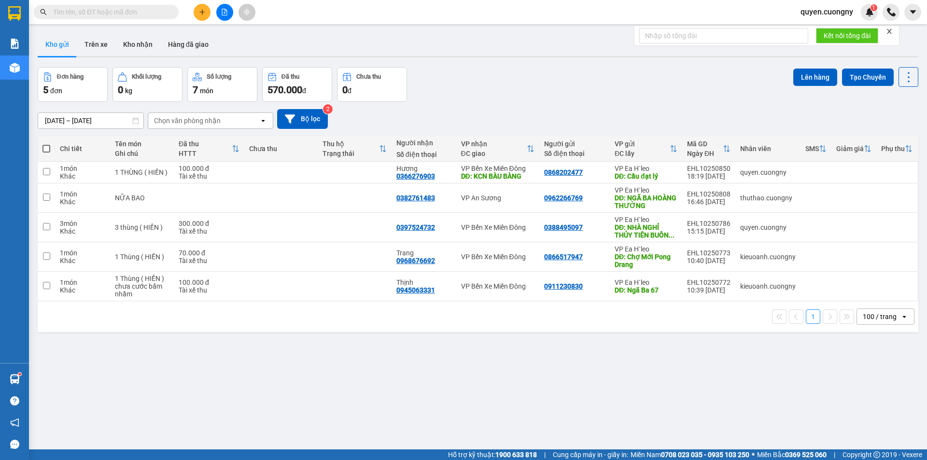
click at [92, 122] on input "[DATE] – [DATE]" at bounding box center [90, 120] width 105 height 15
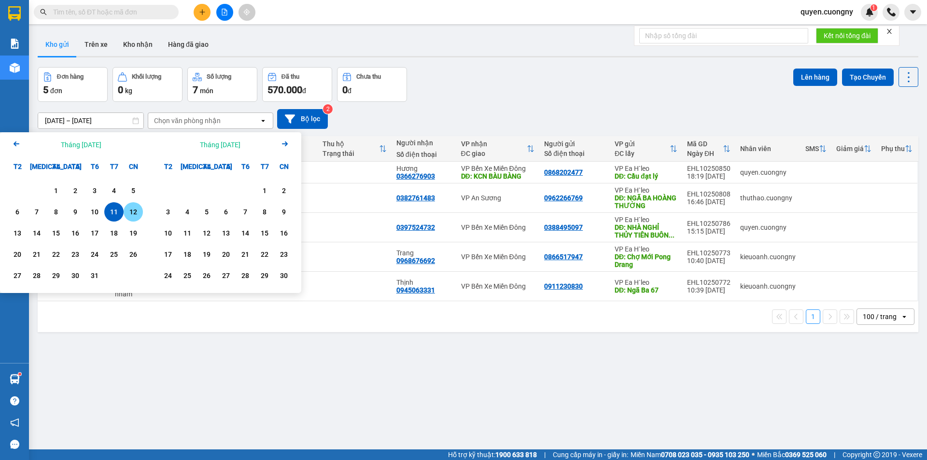
click at [138, 215] on div "12" at bounding box center [134, 212] width 14 height 12
type input "[DATE] – [DATE]"
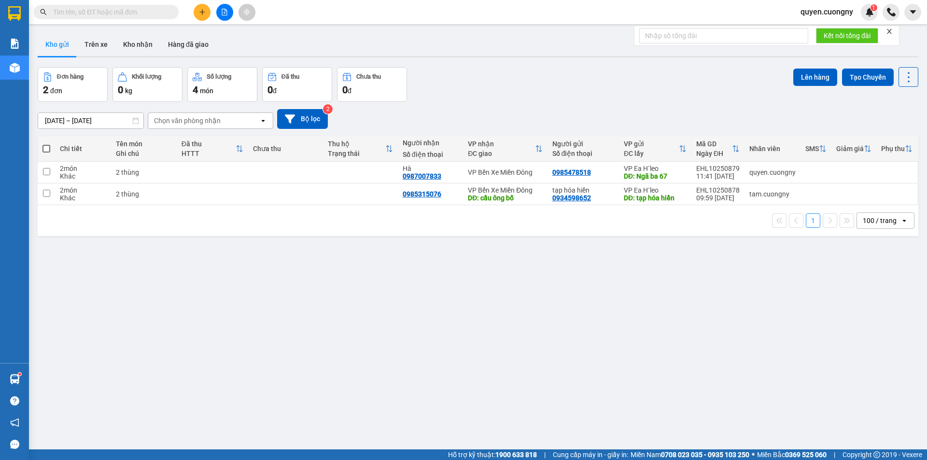
click at [495, 85] on div "Đơn hàng 2 đơn Khối lượng 0 kg Số lượng 4 món Đã thu 0 đ Chưa thu 0 đ Lên hàng …" at bounding box center [478, 84] width 881 height 35
click at [198, 14] on button at bounding box center [202, 12] width 17 height 17
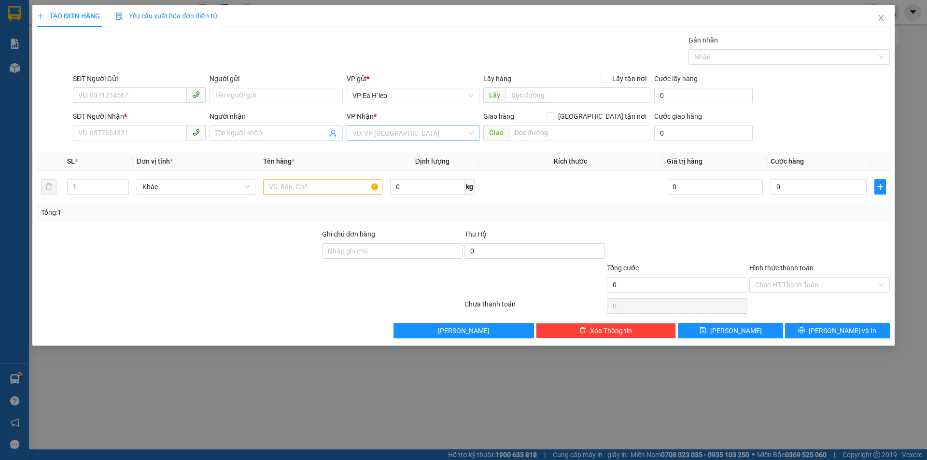
click at [394, 134] on input "search" at bounding box center [410, 133] width 114 height 14
drag, startPoint x: 411, startPoint y: 169, endPoint x: 490, endPoint y: 154, distance: 81.2
click at [414, 169] on div "VP Bến Xe Miền Đông" at bounding box center [413, 168] width 121 height 11
click at [577, 142] on div "Giao hàng [GEOGRAPHIC_DATA] tận nơi [GEOGRAPHIC_DATA]" at bounding box center [567, 128] width 167 height 34
click at [107, 141] on div "SĐT Người Nhận * VD: 0377654321" at bounding box center [139, 128] width 133 height 34
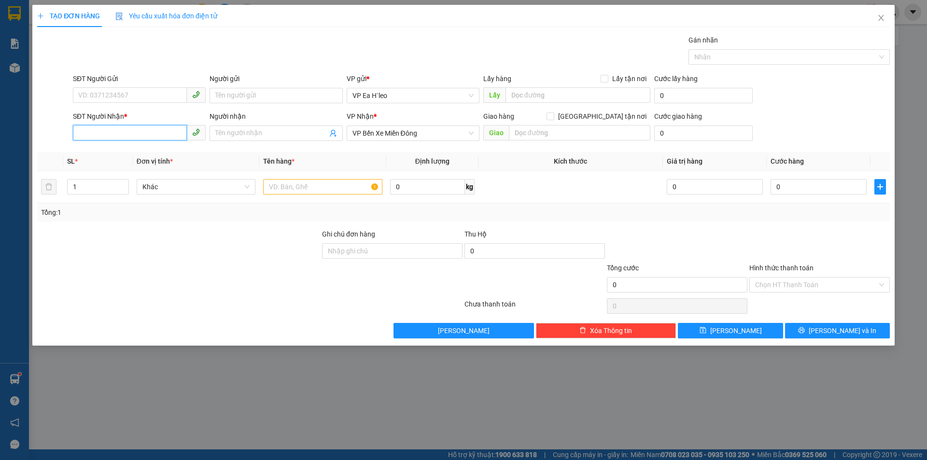
click at [108, 138] on input "SĐT Người Nhận *" at bounding box center [130, 132] width 114 height 15
type input "0346086087"
click at [523, 88] on input "text" at bounding box center [578, 94] width 145 height 15
type input "Ngã ba 67"
click at [574, 131] on input "text" at bounding box center [580, 132] width 142 height 15
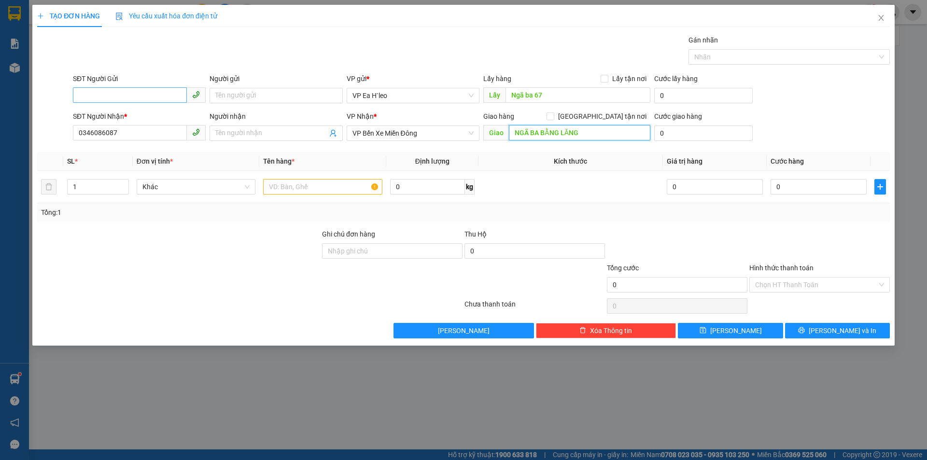
type input "NGÃ BA BẰNG LĂNG"
click at [175, 97] on input "SĐT Người Gửi" at bounding box center [130, 94] width 114 height 15
click at [121, 91] on input "032" at bounding box center [130, 94] width 114 height 15
type input "0326312379"
click at [136, 114] on div "0326312379 - phú" at bounding box center [139, 115] width 121 height 11
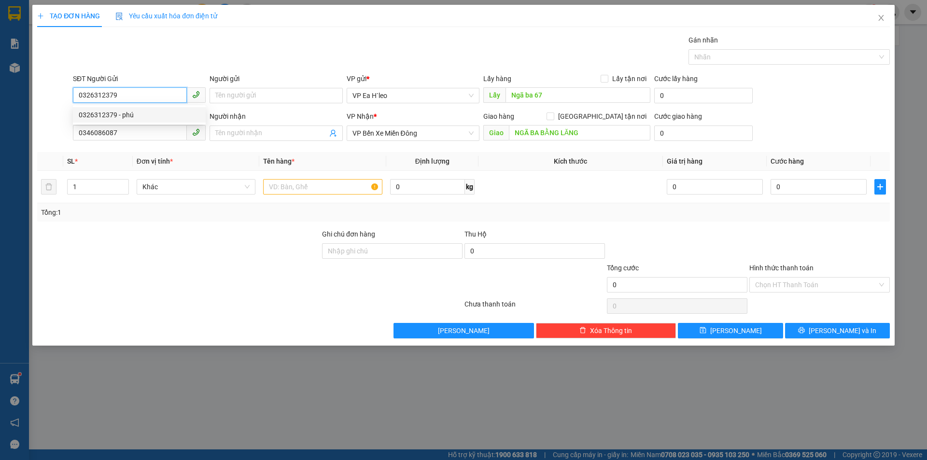
type input "phú"
type input "NGÃ BA 67"
type input "0326312379"
click at [517, 183] on td at bounding box center [571, 187] width 185 height 32
click at [300, 183] on input "text" at bounding box center [322, 186] width 119 height 15
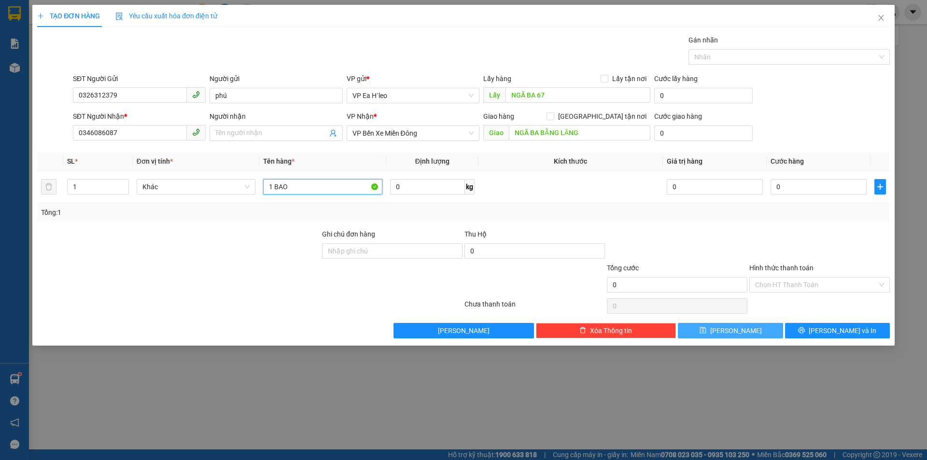
type input "1 BAO"
click at [735, 326] on span "[PERSON_NAME]" at bounding box center [737, 331] width 52 height 11
